Goal: Find specific page/section

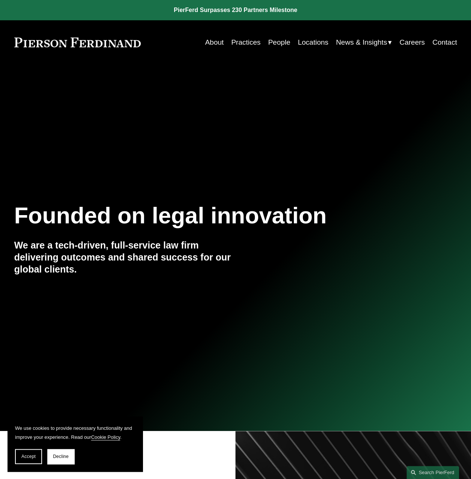
click at [271, 43] on link "People" at bounding box center [279, 42] width 22 height 14
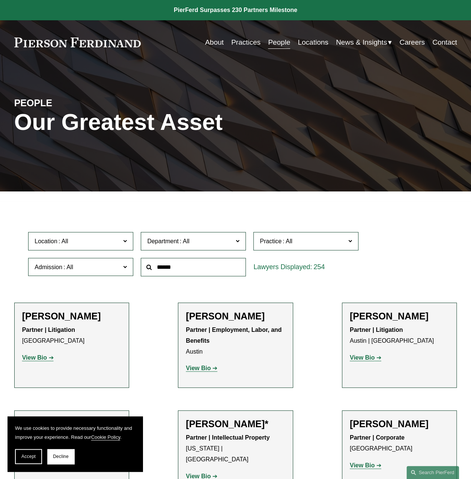
click at [82, 246] on span "Location" at bounding box center [78, 241] width 86 height 10
click at [0, 0] on link "[GEOGRAPHIC_DATA]" at bounding box center [0, 0] width 0 height 0
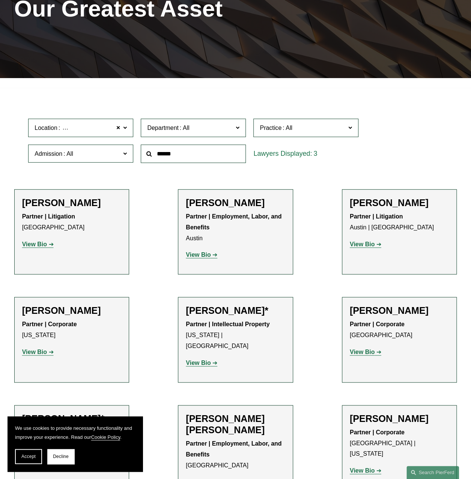
scroll to position [94, 0]
